Goal: Find specific page/section: Find specific page/section

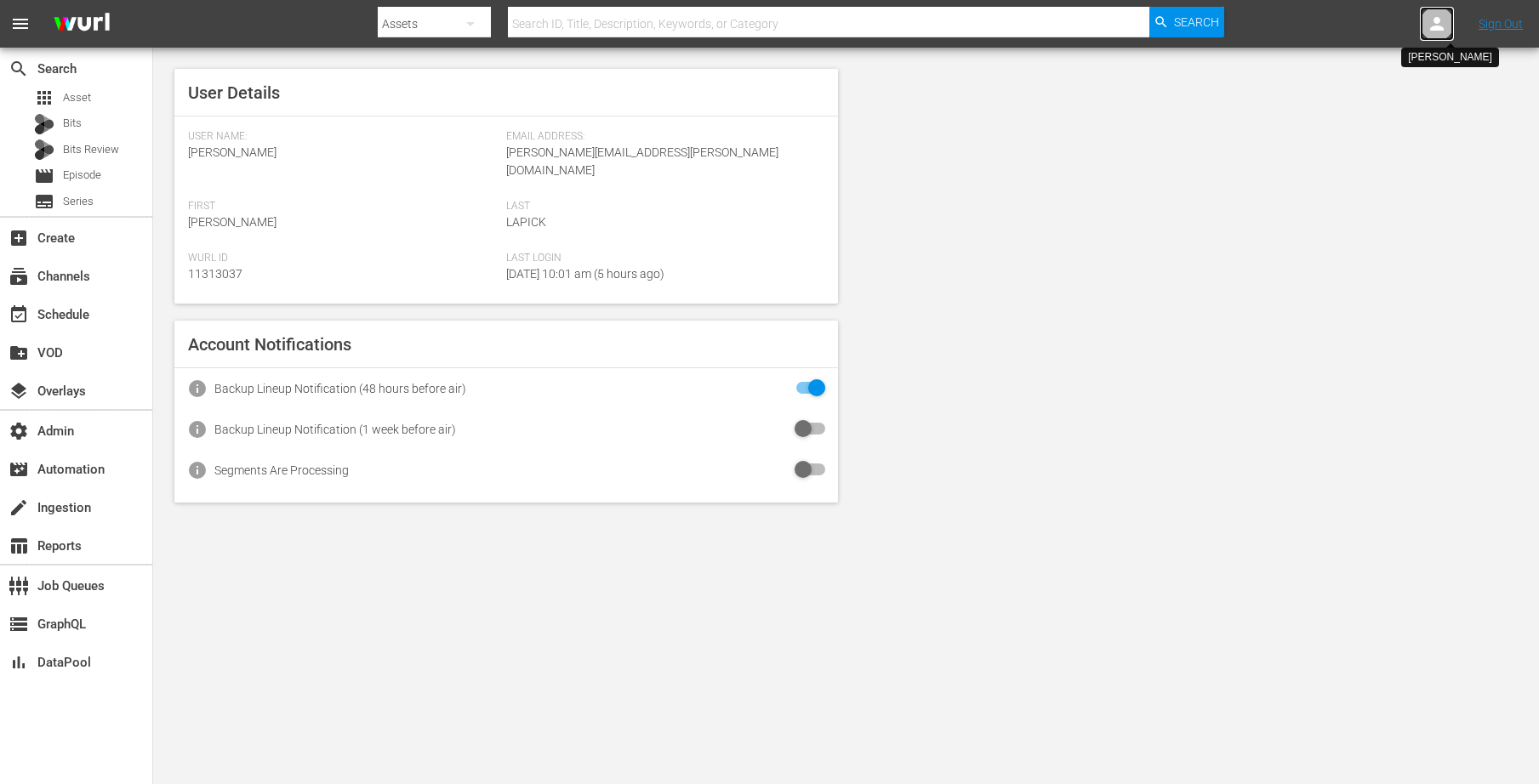
click at [1429, 25] on icon at bounding box center [1437, 24] width 20 height 20
click at [1310, 22] on input "text" at bounding box center [1393, 26] width 218 height 41
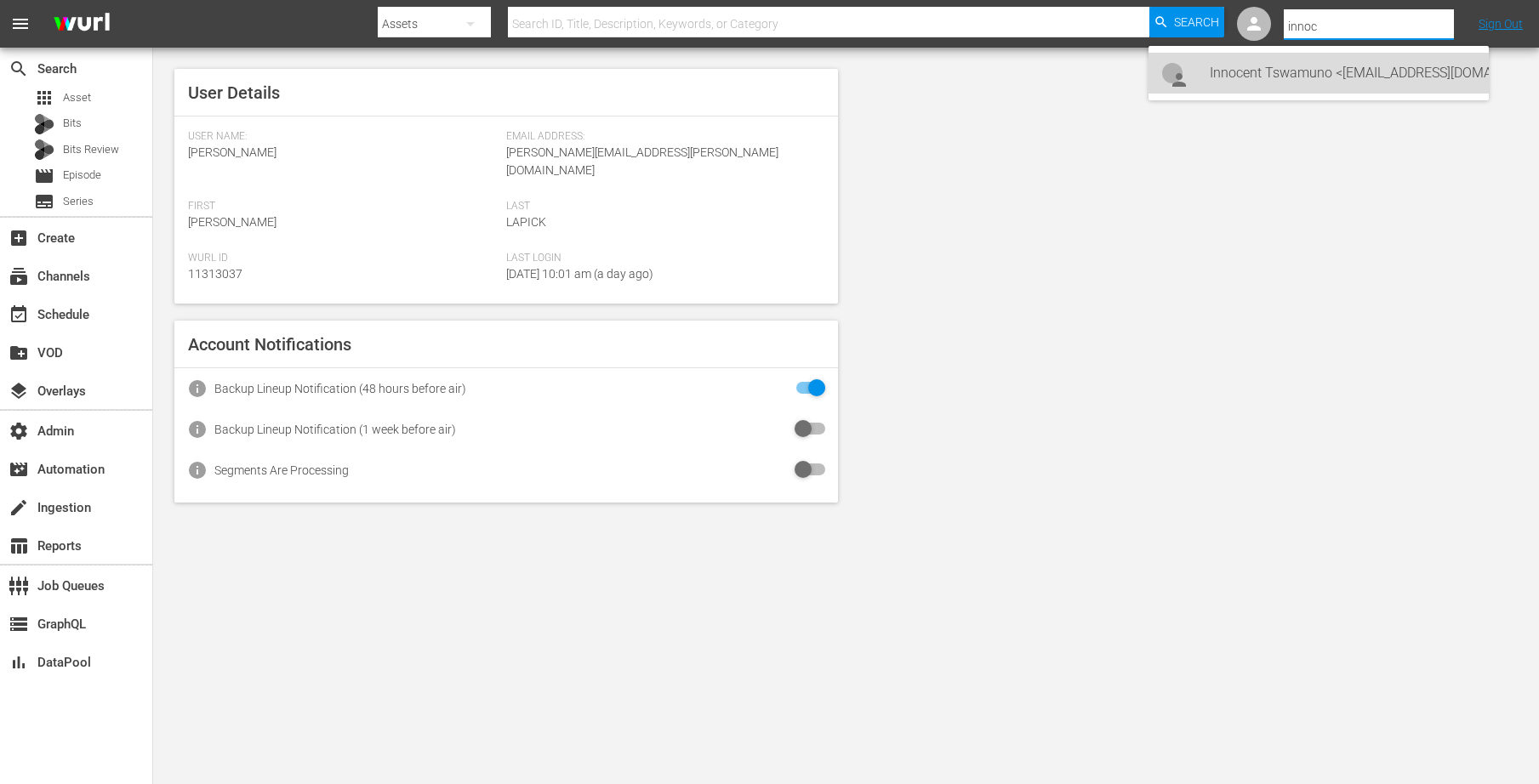
click at [1234, 80] on div "Innocent Tswamuno <[EMAIL_ADDRESS][DOMAIN_NAME]>" at bounding box center [1343, 73] width 266 height 41
type input "[PERSON_NAME] (11313163)"
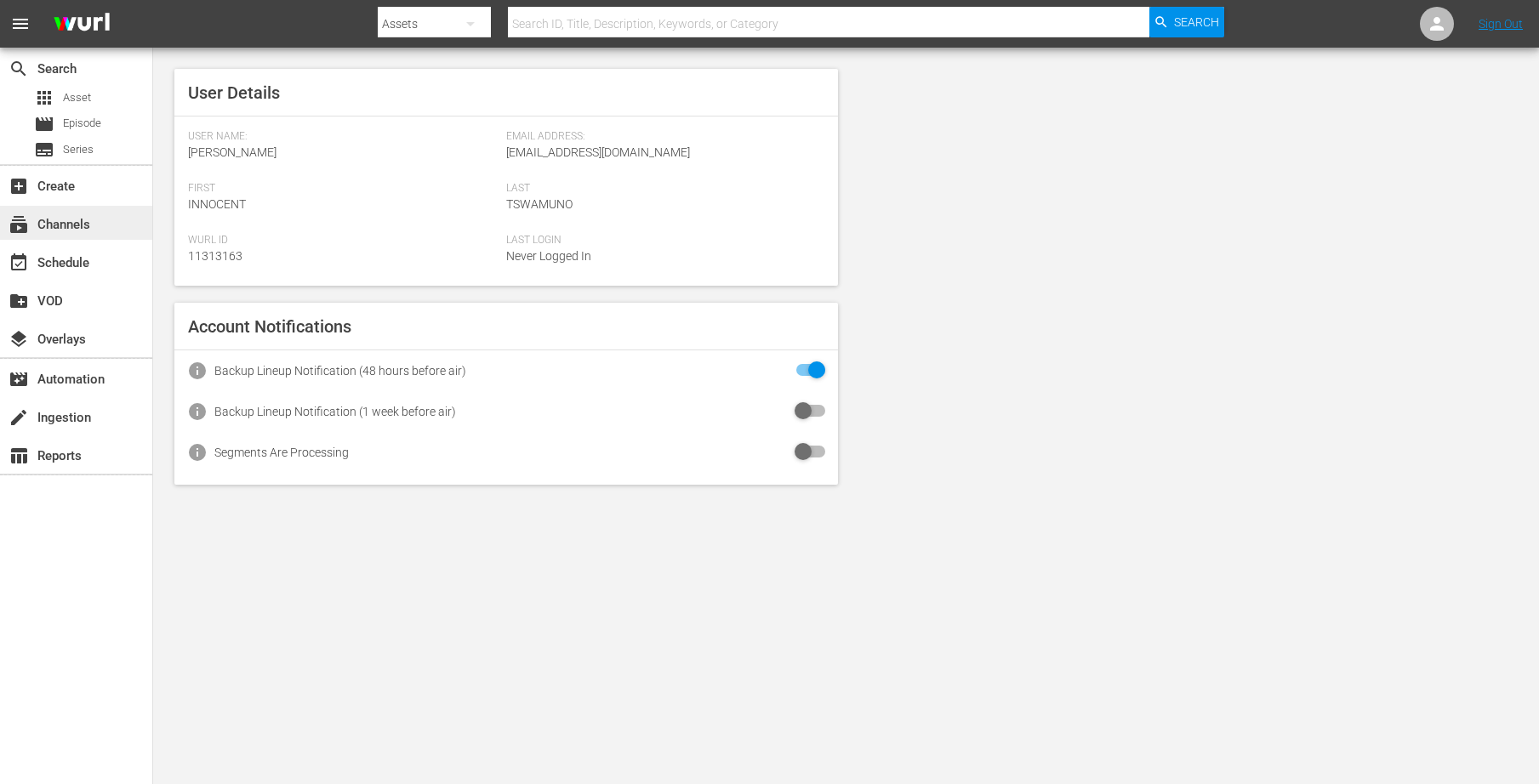
click at [58, 226] on div "subscriptions Channels" at bounding box center [47, 222] width 95 height 15
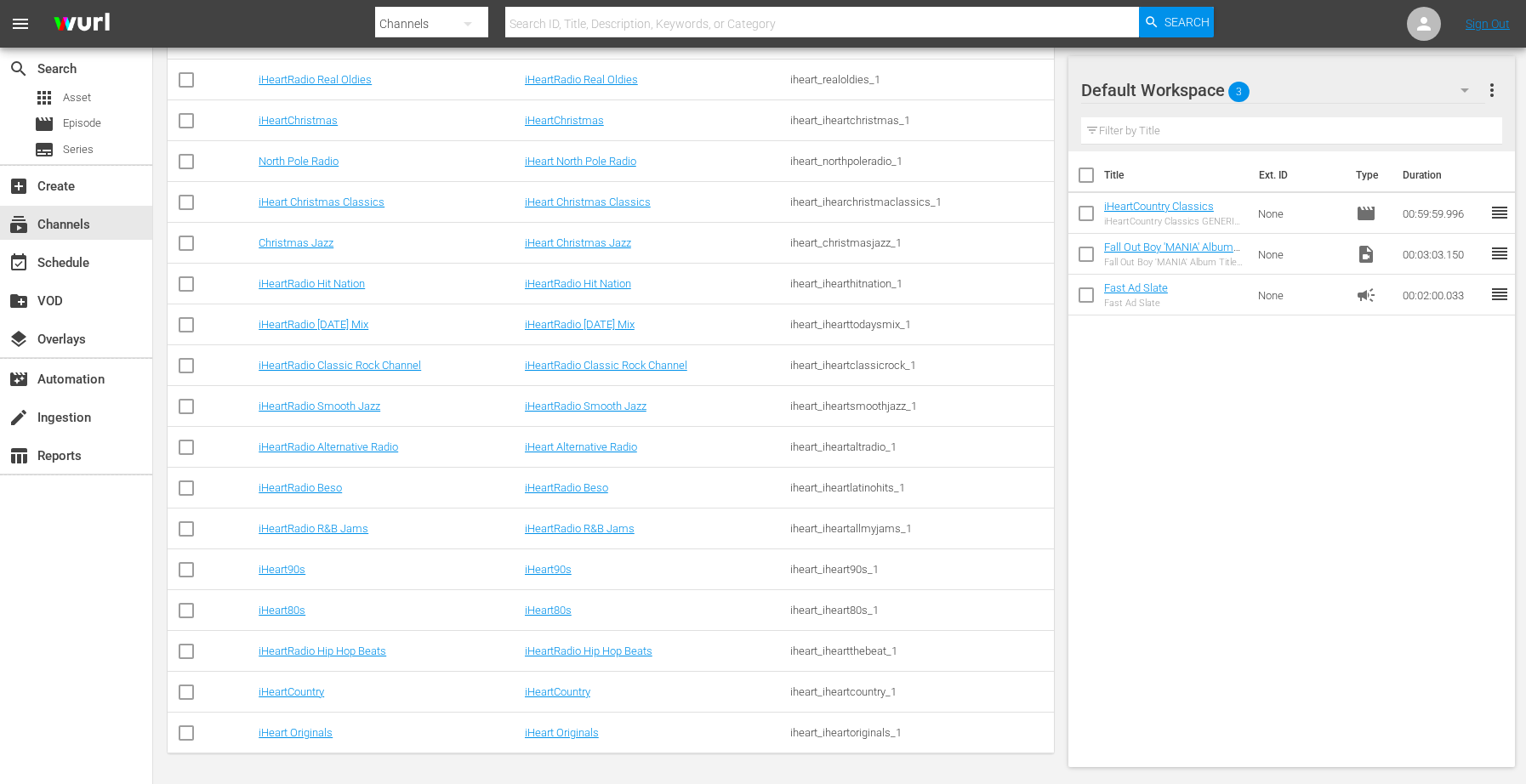
scroll to position [702, 0]
click at [341, 648] on link "iHeartRadio Hip Hop Beats" at bounding box center [323, 649] width 128 height 13
